Goal: Browse casually: Explore the website without a specific task or goal

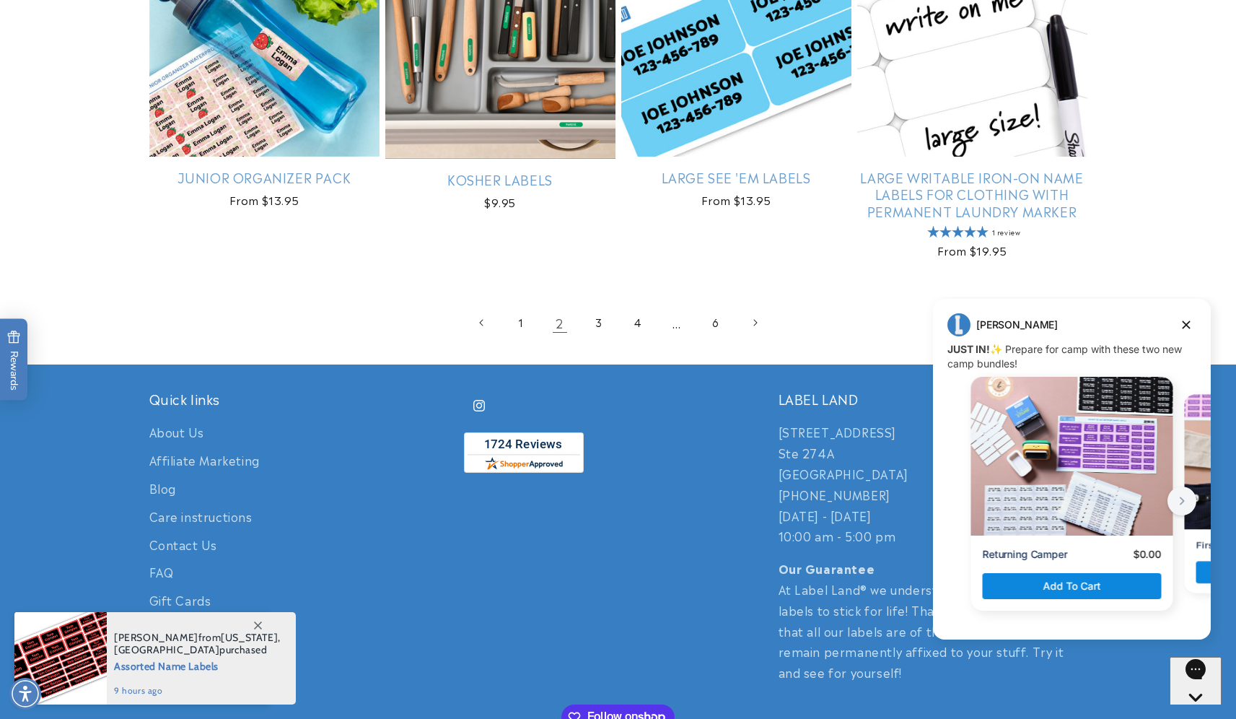
scroll to position [3104, 0]
